Goal: Task Accomplishment & Management: Use online tool/utility

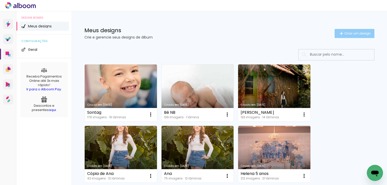
click at [348, 33] on span "Criar um design" at bounding box center [357, 33] width 26 height 3
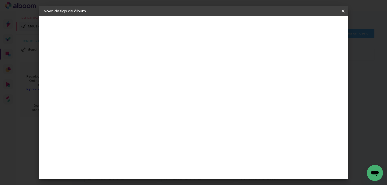
click at [126, 65] on input at bounding box center [126, 68] width 0 height 8
type input "Dudu"
type paper-input "Dudu"
click at [0, 0] on slot "Avançar" at bounding box center [0, 0] width 0 height 0
click at [150, 82] on input "Brasil" at bounding box center [132, 80] width 37 height 6
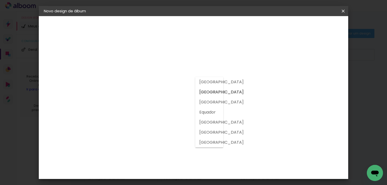
click at [135, 80] on input "Brasil" at bounding box center [132, 80] width 37 height 6
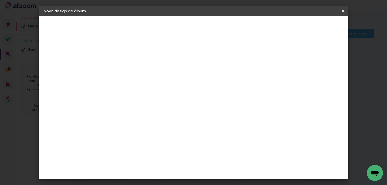
click at [156, 80] on paper-input-container "País de atuação Brasil" at bounding box center [134, 80] width 44 height 11
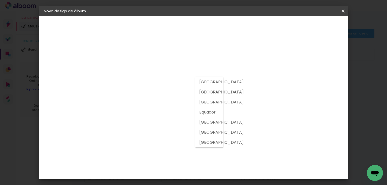
click at [221, 80] on div at bounding box center [209, 110] width 28 height 71
click at [156, 65] on div at bounding box center [134, 67] width 44 height 7
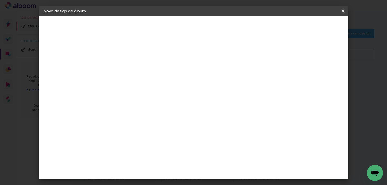
click at [207, 78] on paper-item "Tamanho Livre" at bounding box center [184, 76] width 45 height 11
click at [150, 79] on input "Brasil" at bounding box center [132, 80] width 37 height 6
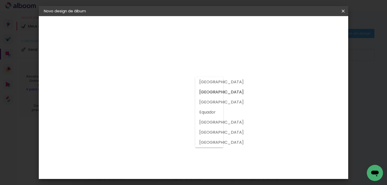
click at [154, 95] on input at bounding box center [134, 96] width 41 height 6
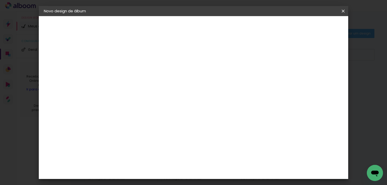
click at [207, 79] on paper-item "Tamanho Livre" at bounding box center [184, 76] width 45 height 11
click at [154, 84] on div at bounding box center [134, 84] width 41 height 1
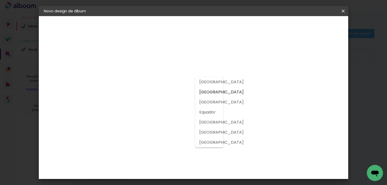
click at [180, 30] on paper-button "Voltar" at bounding box center [169, 26] width 20 height 9
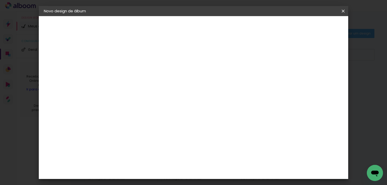
click at [178, 29] on paper-button "Avançar" at bounding box center [165, 26] width 25 height 9
click at [345, 13] on iron-icon at bounding box center [343, 11] width 6 height 5
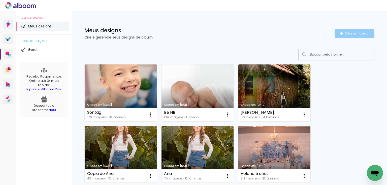
click at [355, 34] on span "Criar um design" at bounding box center [357, 33] width 26 height 3
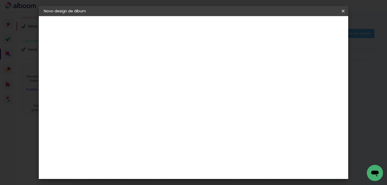
click at [126, 64] on input at bounding box center [126, 68] width 0 height 8
type input "Dudu"
click at [0, 0] on slot "Avançar" at bounding box center [0, 0] width 0 height 0
click at [149, 95] on input at bounding box center [134, 96] width 41 height 6
click at [150, 79] on input "Brasil" at bounding box center [132, 80] width 37 height 6
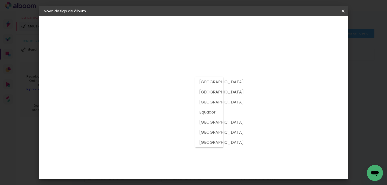
click at [156, 59] on h3 "Encadernadora" at bounding box center [134, 62] width 44 height 6
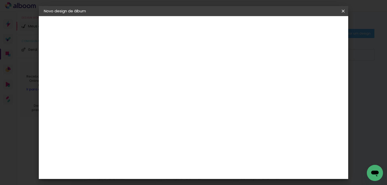
click at [204, 103] on div "Sugerir uma encadernadora" at bounding box center [188, 105] width 31 height 8
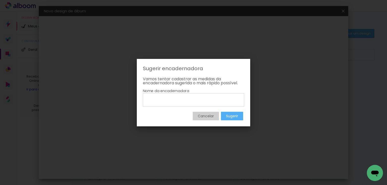
click at [0, 0] on slot "Cancelar" at bounding box center [0, 0] width 0 height 0
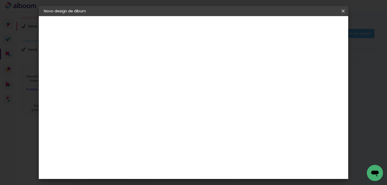
click at [344, 10] on iron-icon at bounding box center [343, 11] width 6 height 5
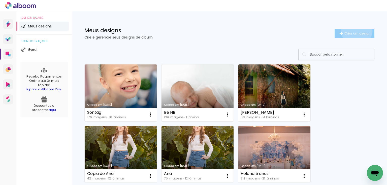
click at [353, 30] on paper-button "Criar um design" at bounding box center [354, 33] width 40 height 9
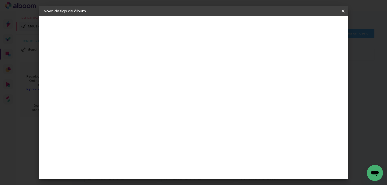
click at [126, 70] on input at bounding box center [126, 68] width 0 height 8
type input "Dudu"
type paper-input "Dudu"
click at [0, 0] on slot "Avançar" at bounding box center [0, 0] width 0 height 0
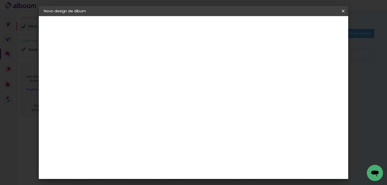
click at [133, 171] on paper-item "Grupo Foto Sul" at bounding box center [139, 179] width 54 height 17
click at [220, 29] on paper-button "Avançar" at bounding box center [208, 26] width 25 height 9
click at [160, 148] on span "25 × 30" at bounding box center [148, 154] width 23 height 13
click at [208, 23] on paper-button "Avançar" at bounding box center [196, 26] width 25 height 9
click at [312, 25] on span "Iniciar design" at bounding box center [300, 27] width 23 height 4
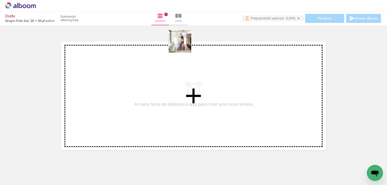
drag, startPoint x: 44, startPoint y: 166, endPoint x: 178, endPoint y: 49, distance: 178.5
click at [179, 48] on quentale-workspace at bounding box center [193, 92] width 387 height 185
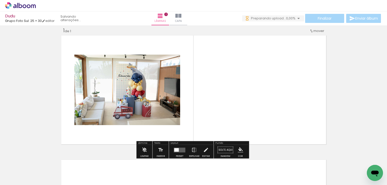
scroll to position [6, 0]
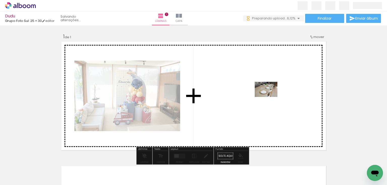
drag, startPoint x: 82, startPoint y: 167, endPoint x: 270, endPoint y: 97, distance: 200.6
click at [270, 97] on quentale-workspace at bounding box center [193, 92] width 387 height 185
